Goal: Transaction & Acquisition: Purchase product/service

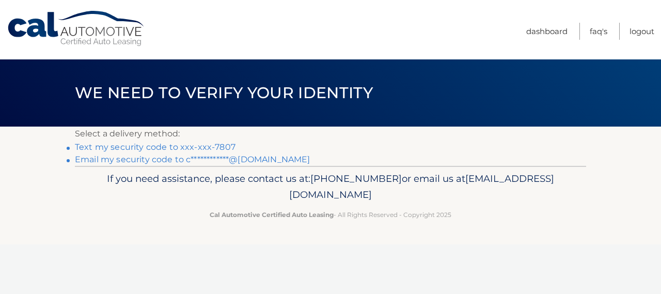
click at [185, 146] on link "Text my security code to xxx-xxx-7807" at bounding box center [155, 147] width 161 height 10
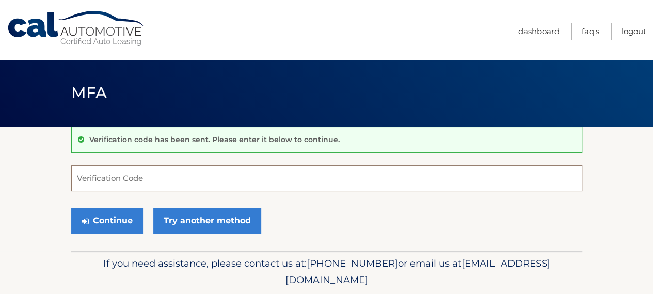
click at [110, 168] on input "Verification Code" at bounding box center [326, 178] width 511 height 26
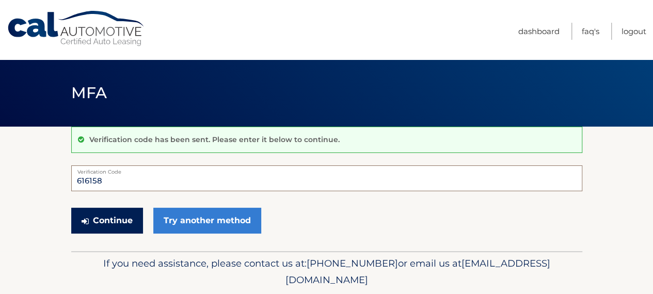
type input "616158"
click at [90, 222] on button "Continue" at bounding box center [107, 221] width 72 height 26
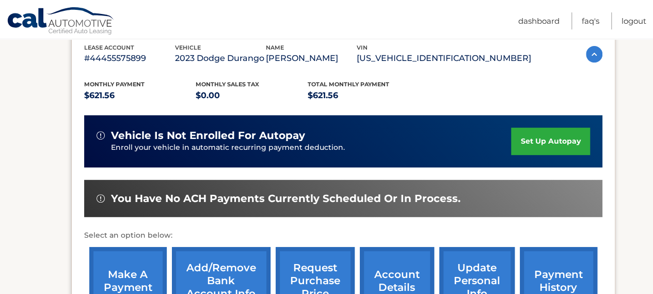
scroll to position [207, 0]
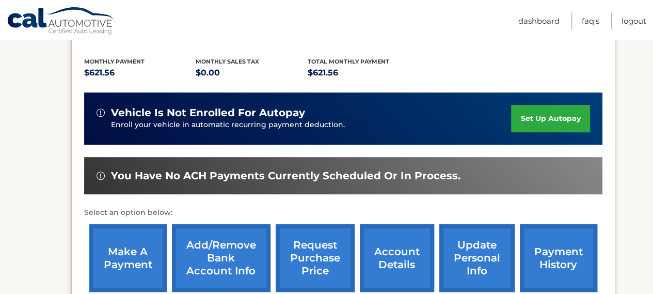
click at [134, 263] on link "make a payment" at bounding box center [127, 258] width 77 height 68
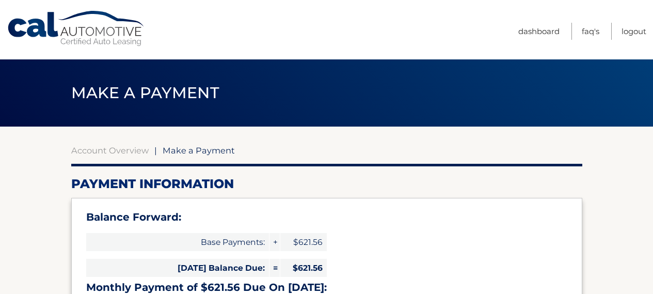
select select "ZWNiODNjNmEtY2ExNi00ZGY0LTgyNzgtNjNhOTVkZDNiMGNl"
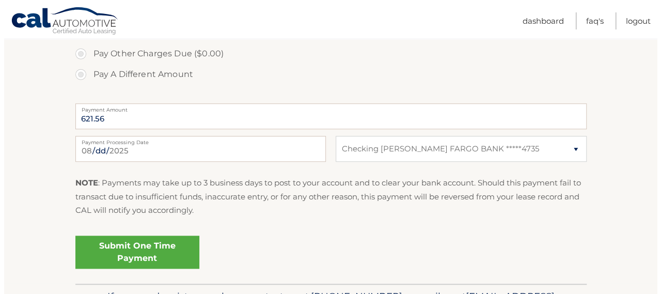
scroll to position [488, 0]
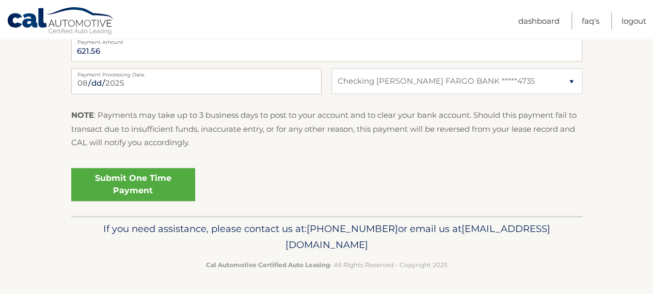
click at [131, 192] on link "Submit One Time Payment" at bounding box center [133, 184] width 124 height 33
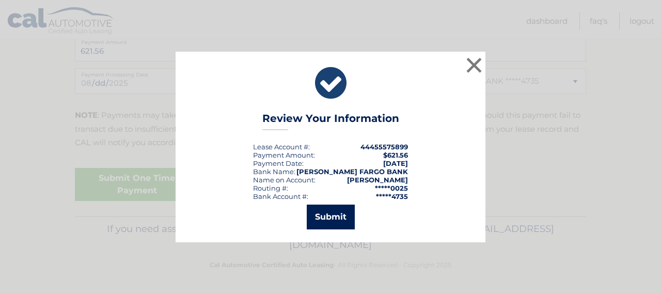
click at [332, 220] on button "Submit" at bounding box center [331, 217] width 48 height 25
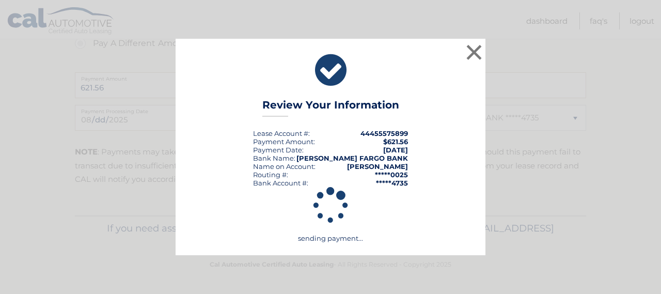
scroll to position [450, 0]
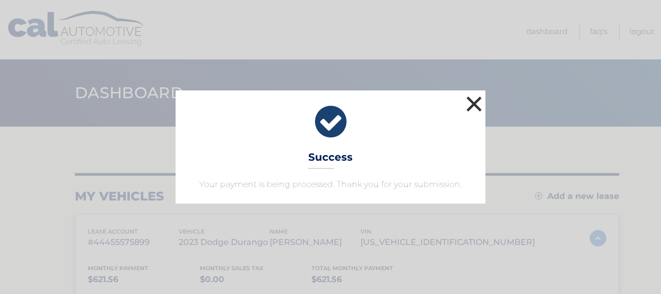
click at [471, 105] on button "×" at bounding box center [474, 103] width 21 height 21
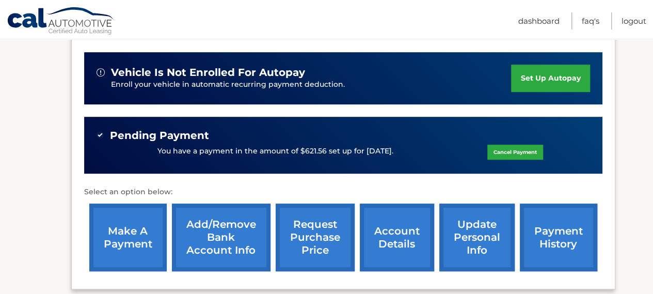
scroll to position [247, 0]
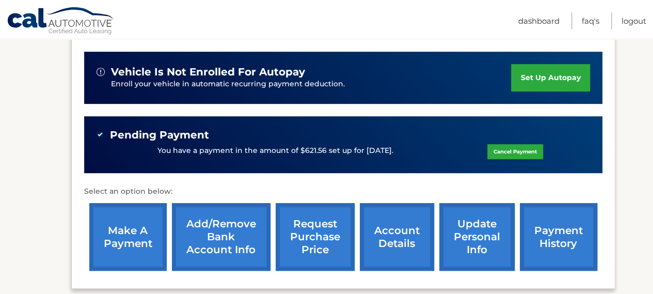
click at [539, 254] on link "payment history" at bounding box center [558, 237] width 77 height 68
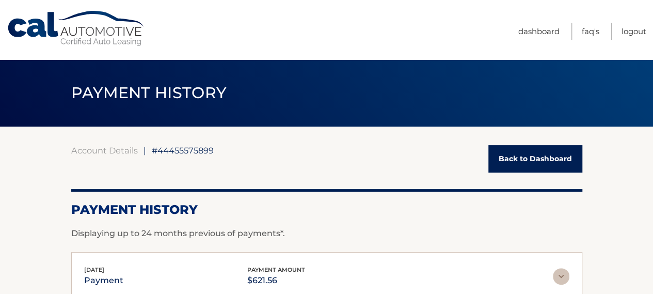
click at [530, 157] on link "Back to Dashboard" at bounding box center [536, 158] width 94 height 27
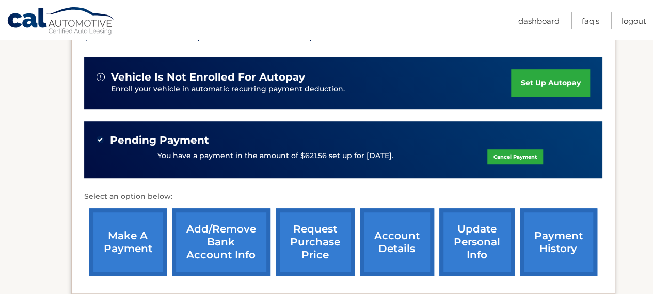
scroll to position [258, 0]
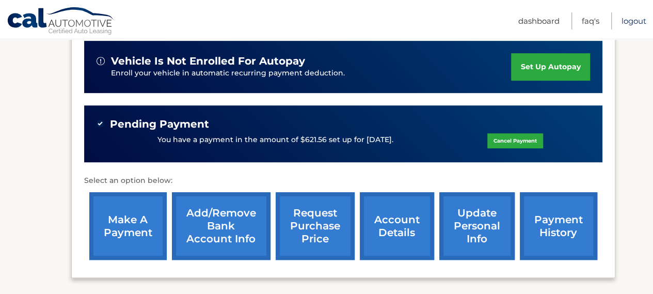
click at [633, 23] on link "Logout" at bounding box center [634, 20] width 25 height 17
